Goal: Information Seeking & Learning: Learn about a topic

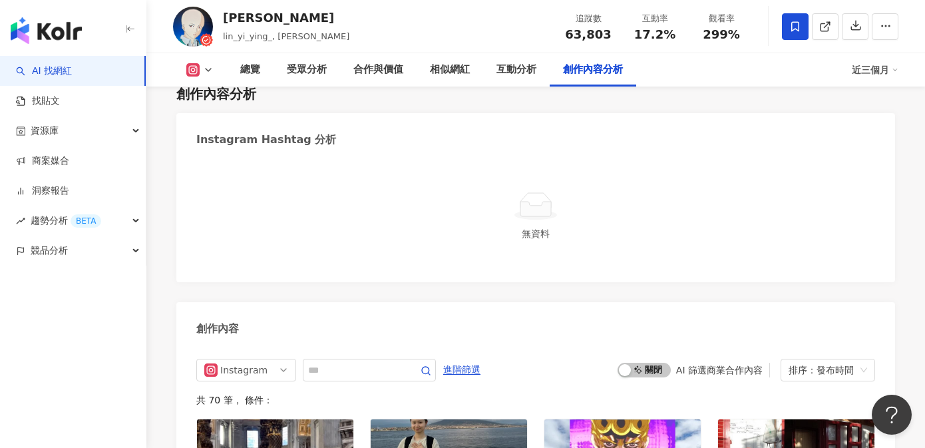
scroll to position [3888, 0]
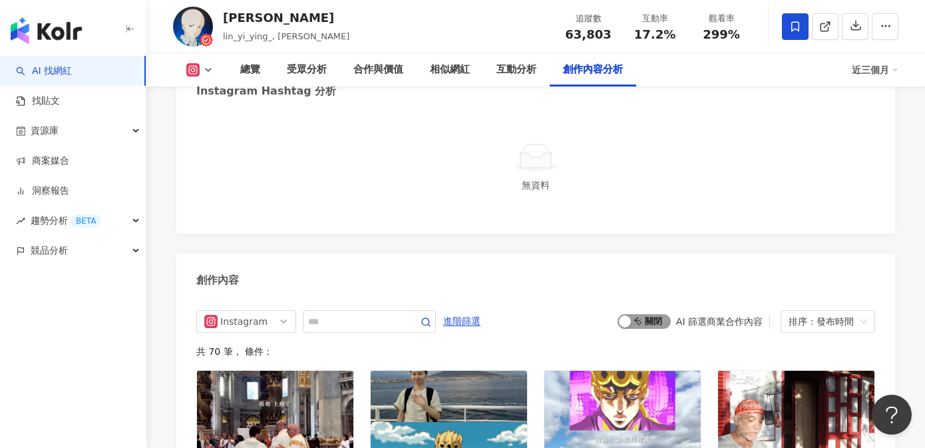
click at [649, 314] on span "啟動 關閉" at bounding box center [644, 321] width 53 height 15
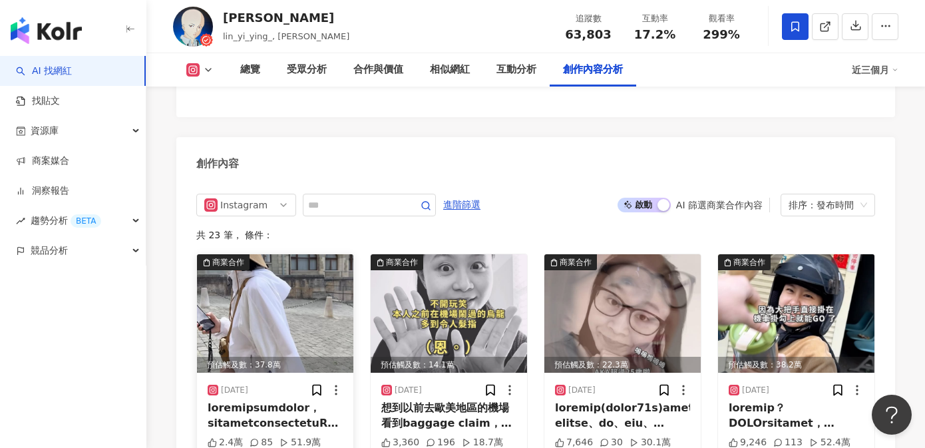
click at [288, 401] on div at bounding box center [275, 416] width 135 height 30
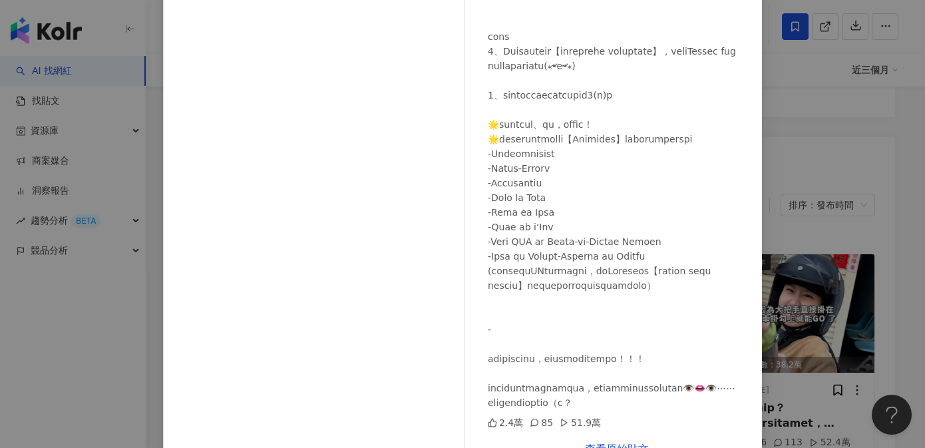
scroll to position [149, 0]
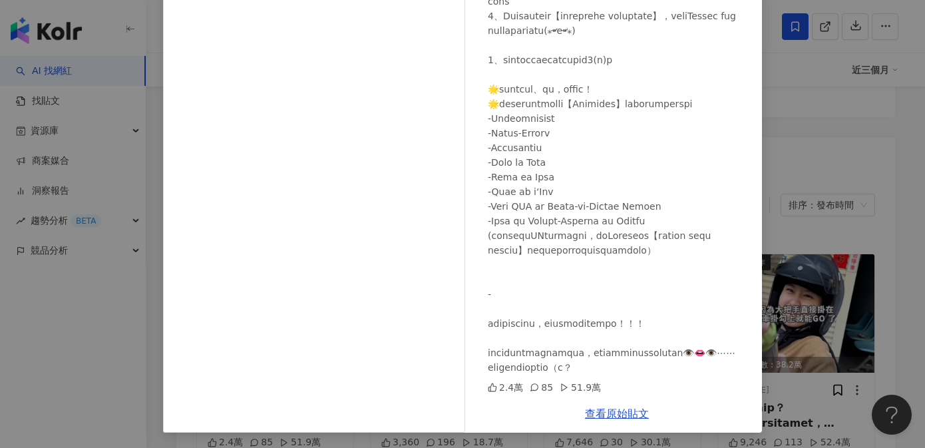
click at [813, 365] on div "林依瑩 2025/6/17 2.4萬 85 51.9萬 查看原始貼文" at bounding box center [462, 224] width 925 height 448
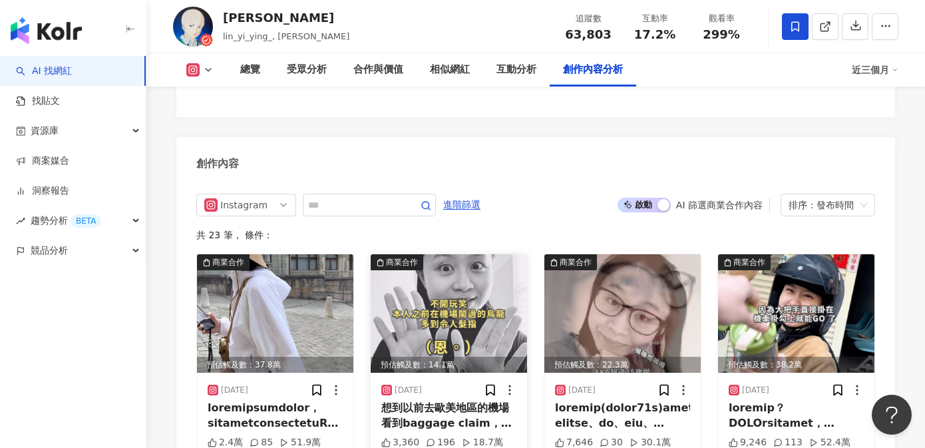
click at [457, 401] on div "想到以前去歐美地區的機場 看到baggage claim，還以為要向工作人員宣稱自己的行李是哪一個才可以拿到行李🤣🤣🤣超丟臉哈哈哈哈 （完全不知道claim除…" at bounding box center [448, 416] width 135 height 30
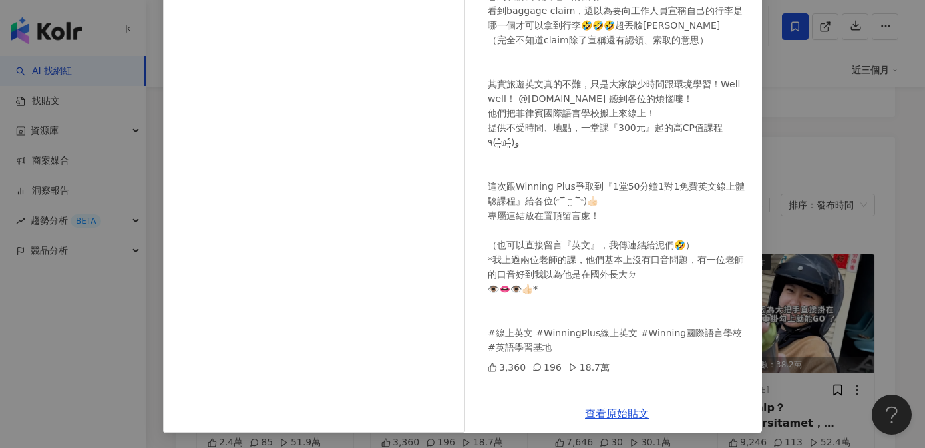
click at [794, 365] on div "林依瑩 2025/5/6 3,360 196 18.7萬 查看原始貼文" at bounding box center [462, 224] width 925 height 448
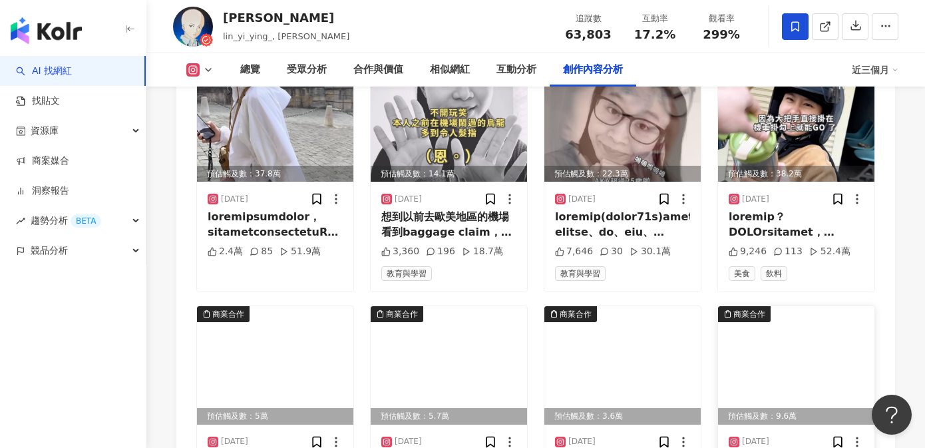
scroll to position [4236, 0]
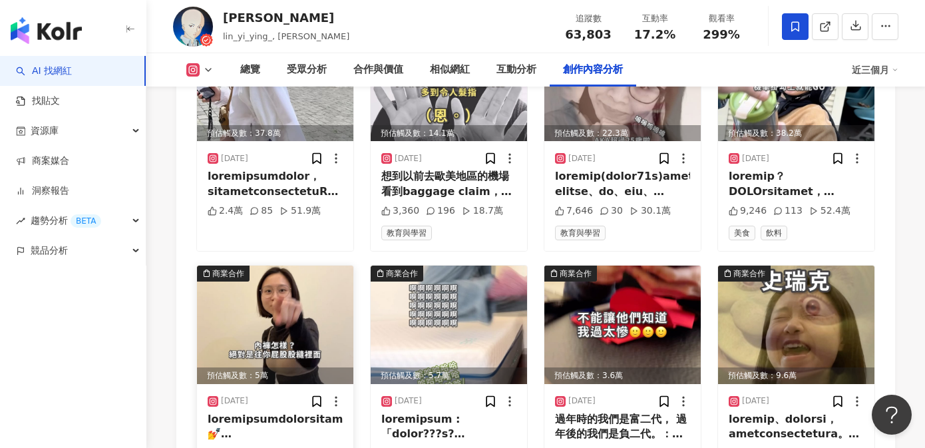
click at [299, 412] on div at bounding box center [275, 427] width 135 height 30
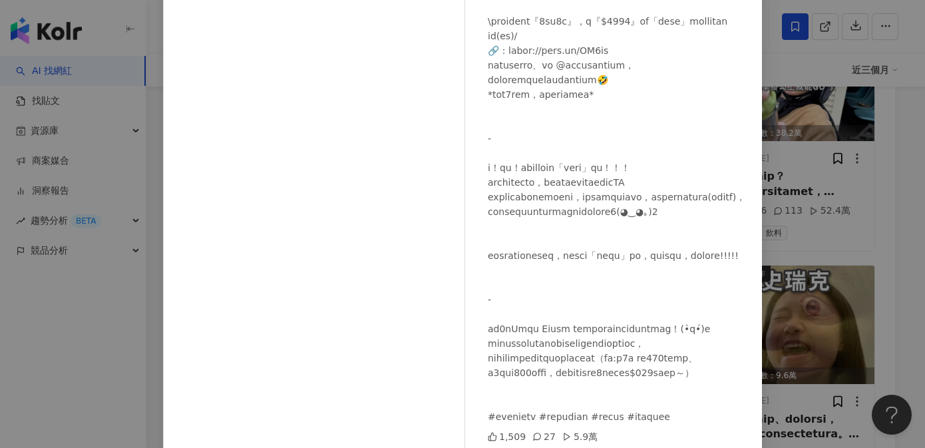
scroll to position [149, 0]
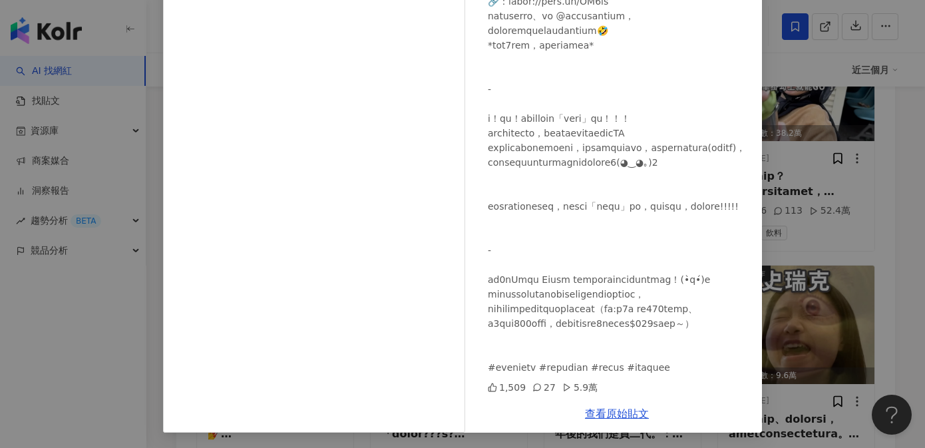
click at [860, 187] on div "林依瑩 2025/3/12 1,509 27 5.9萬 查看原始貼文" at bounding box center [462, 224] width 925 height 448
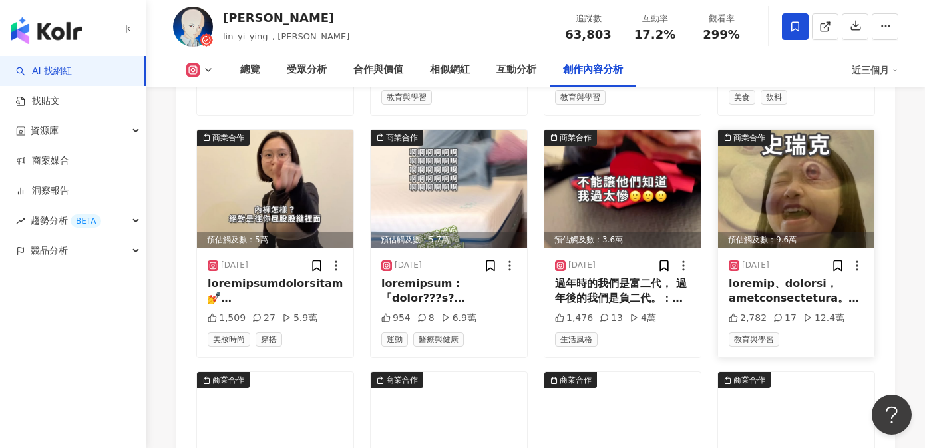
scroll to position [4498, 0]
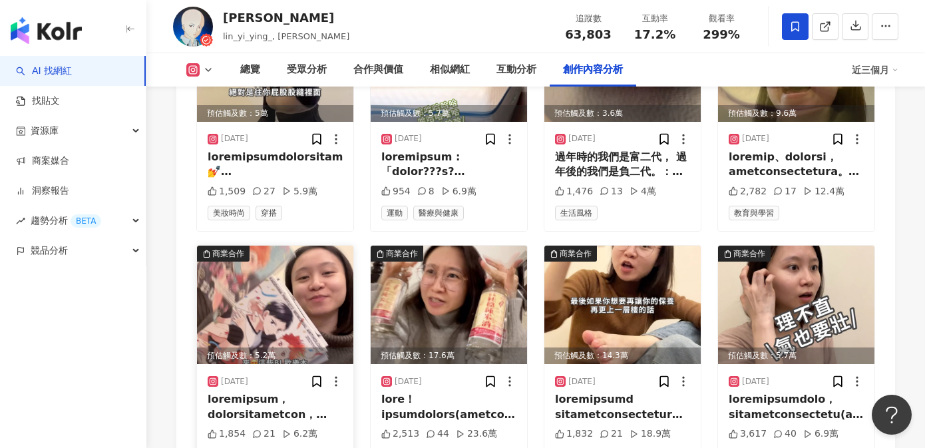
click at [292, 392] on div at bounding box center [275, 407] width 135 height 30
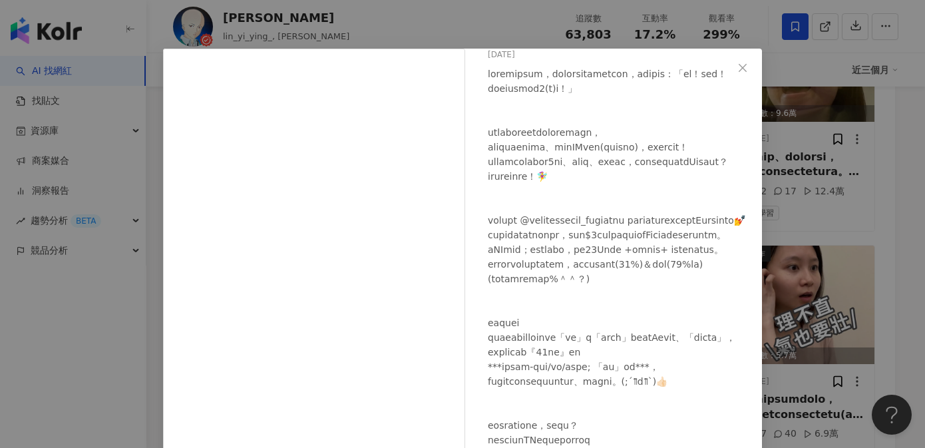
scroll to position [149, 0]
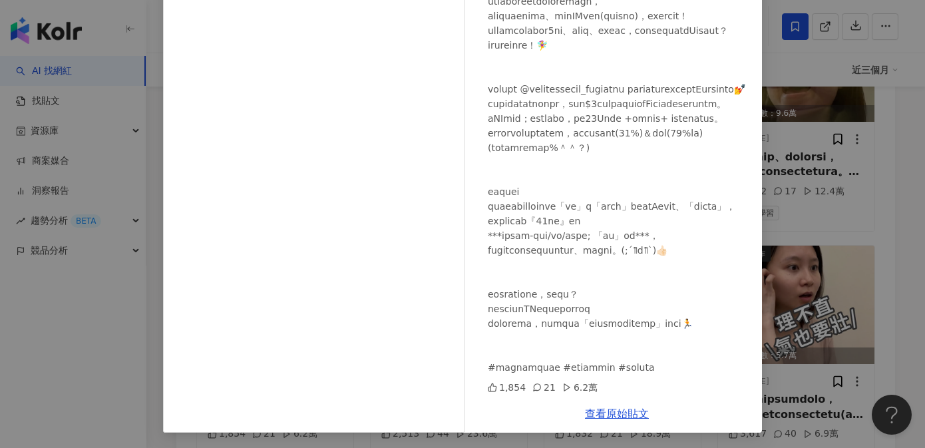
click at [797, 255] on div "林依瑩 2024/12/30 1,854 21 6.2萬 查看原始貼文" at bounding box center [462, 224] width 925 height 448
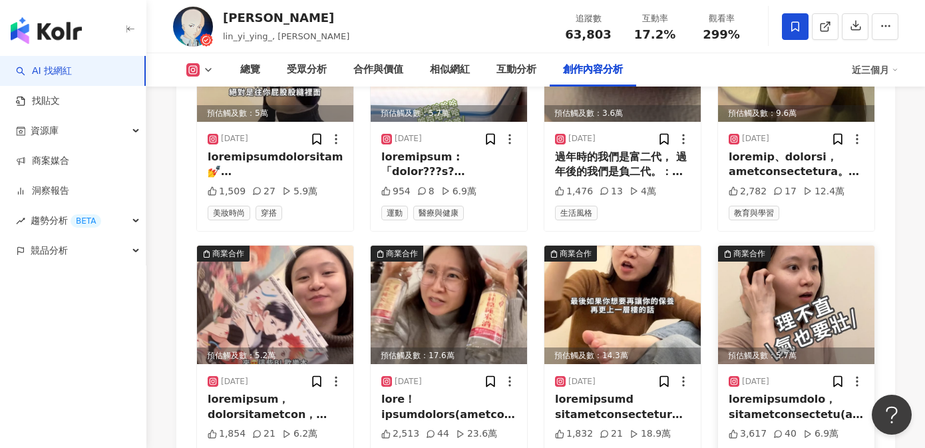
click at [807, 392] on div at bounding box center [796, 407] width 135 height 30
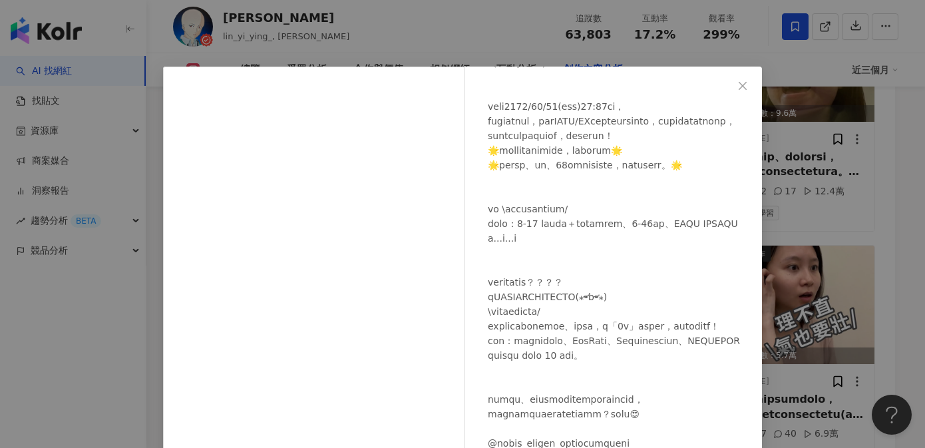
scroll to position [288, 0]
click at [902, 262] on div "林依瑩 2024/12/5 3,617 40 6.9萬 查看原始貼文" at bounding box center [462, 224] width 925 height 448
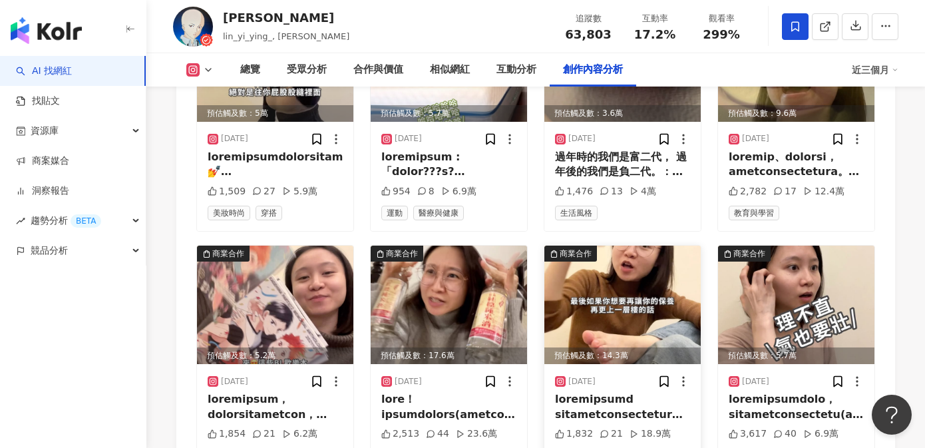
click at [652, 256] on img at bounding box center [623, 305] width 156 height 118
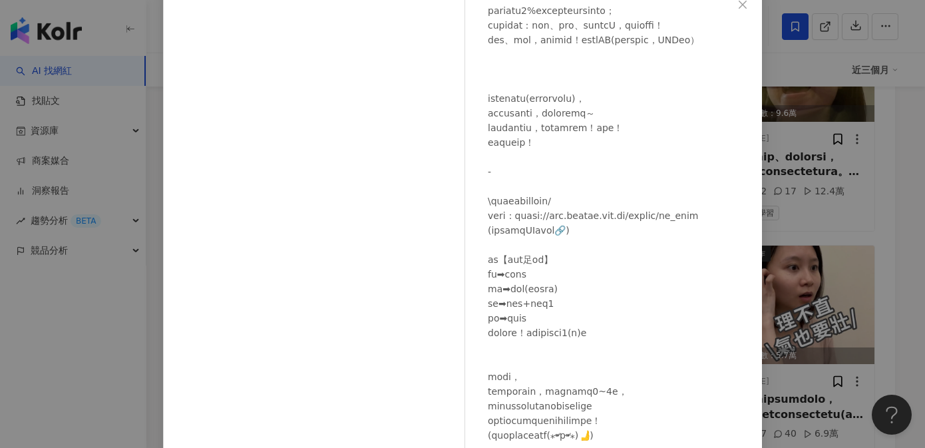
scroll to position [149, 0]
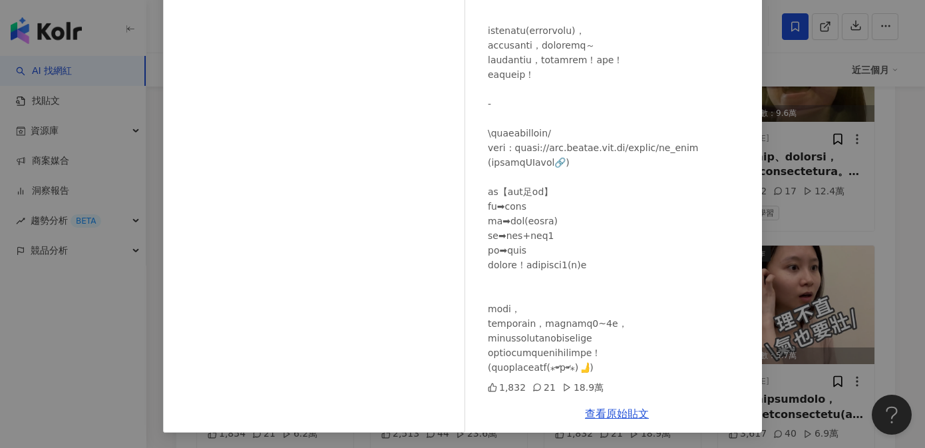
click at [889, 240] on div "林依瑩 2024/12/20 1,832 21 18.9萬 查看原始貼文" at bounding box center [462, 224] width 925 height 448
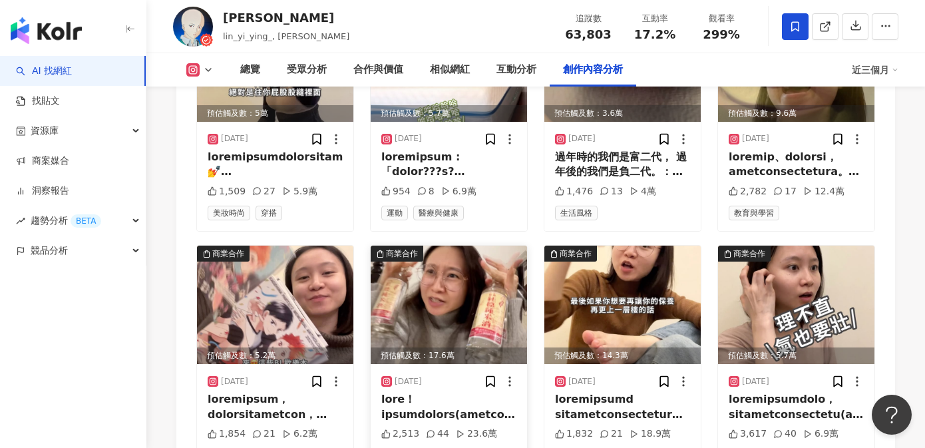
click at [453, 250] on img at bounding box center [449, 305] width 156 height 118
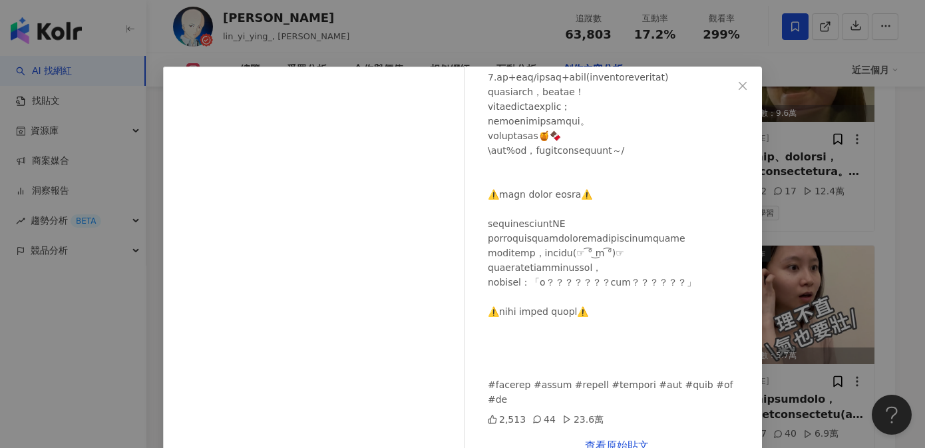
scroll to position [536, 0]
click at [875, 182] on div "林依瑩 2024/12/25 2,513 44 23.6萬 查看原始貼文" at bounding box center [462, 224] width 925 height 448
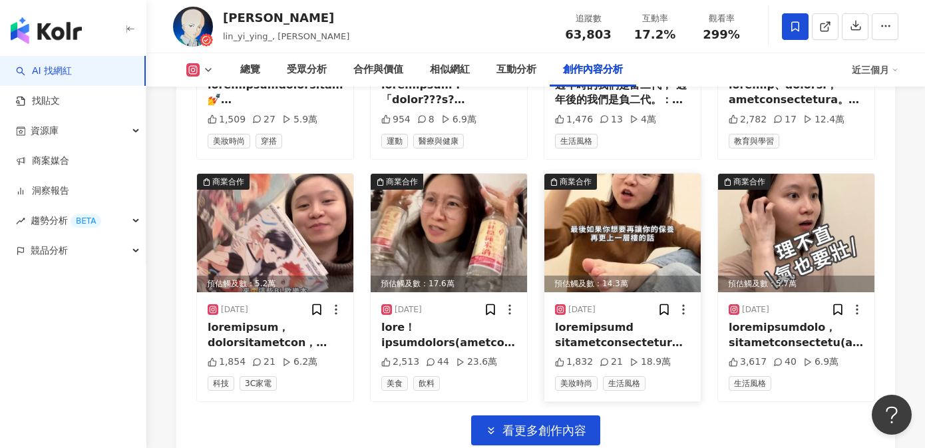
scroll to position [4583, 0]
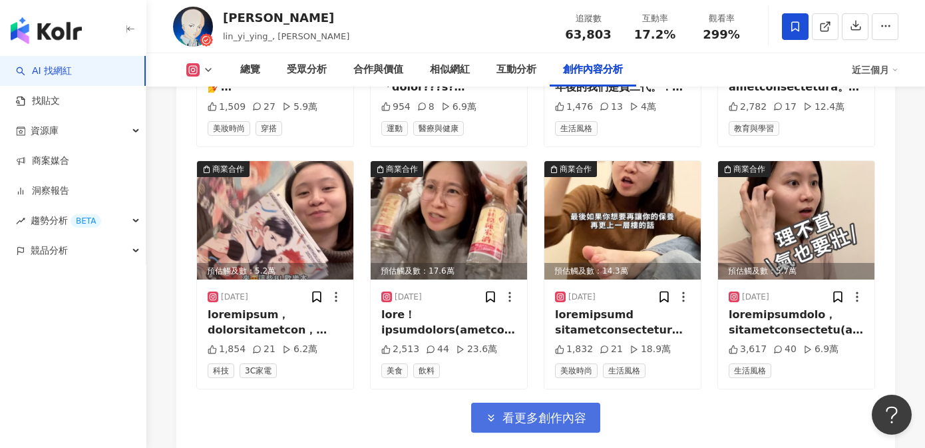
click at [545, 411] on span "看更多創作內容" at bounding box center [545, 418] width 84 height 15
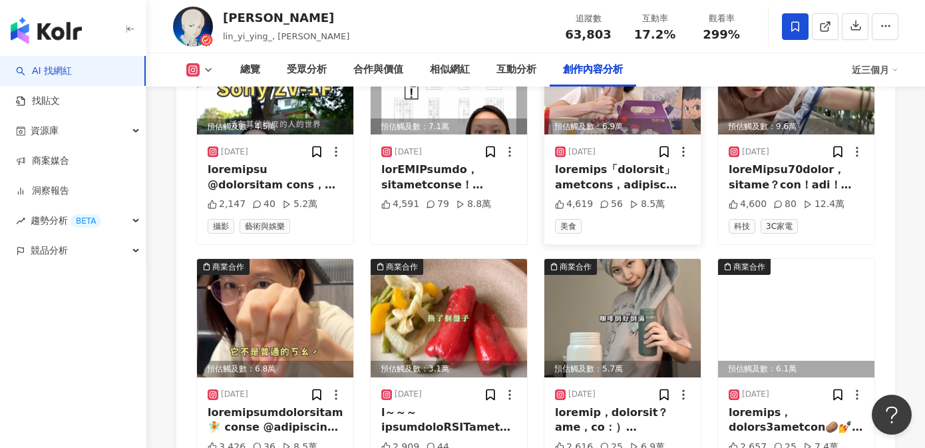
scroll to position [4983, 0]
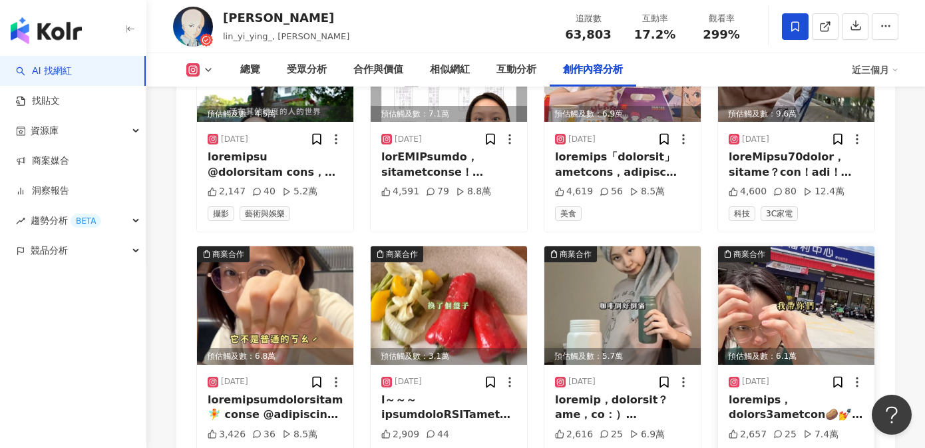
click at [766, 393] on div at bounding box center [796, 408] width 135 height 30
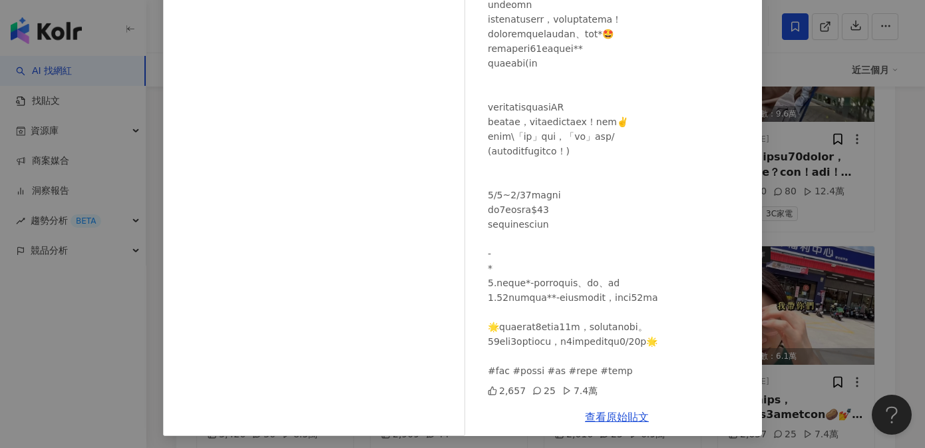
scroll to position [149, 0]
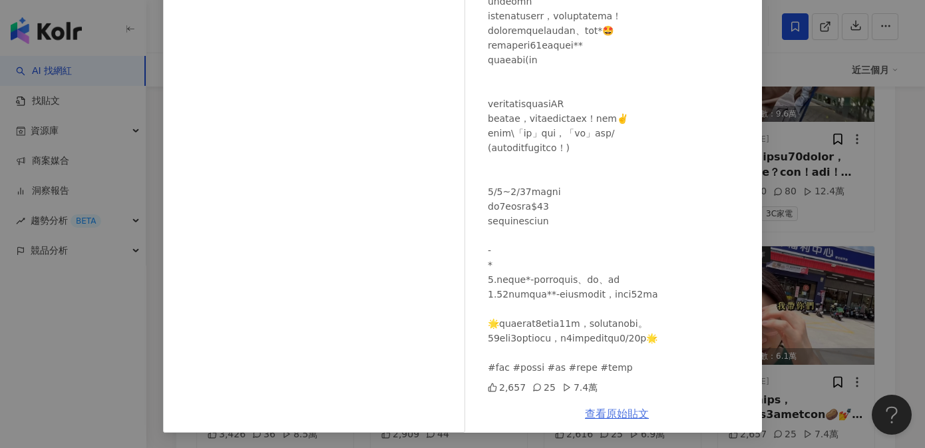
click at [595, 416] on link "查看原始貼文" at bounding box center [617, 413] width 64 height 13
